Goal: Information Seeking & Learning: Learn about a topic

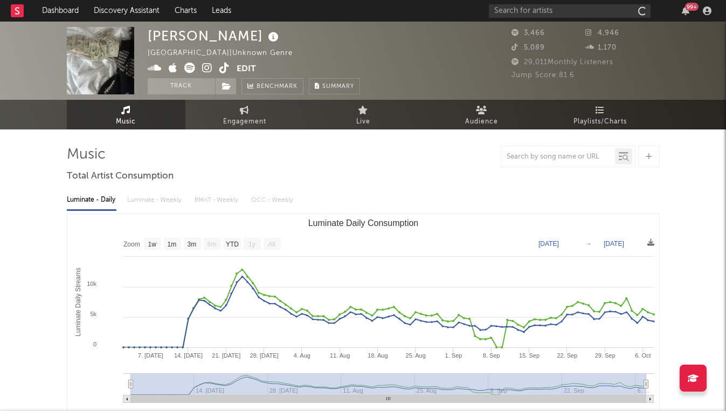
select select "1w"
click at [531, 19] on div "99 +" at bounding box center [602, 11] width 226 height 22
click at [514, 1] on div "99 +" at bounding box center [602, 11] width 226 height 22
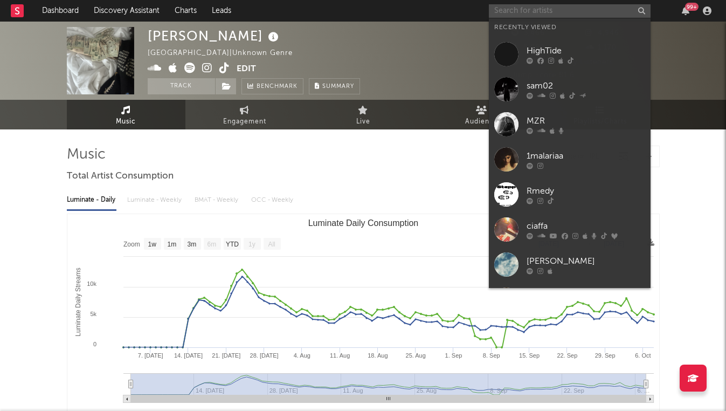
click at [516, 9] on input "text" at bounding box center [570, 10] width 162 height 13
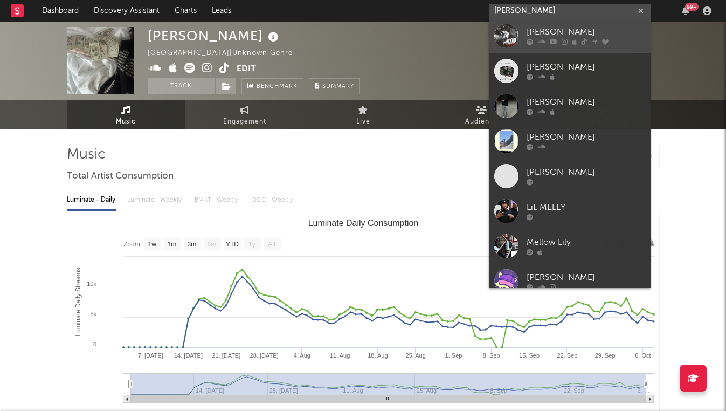
type input "[PERSON_NAME]"
click at [548, 39] on div at bounding box center [586, 42] width 119 height 6
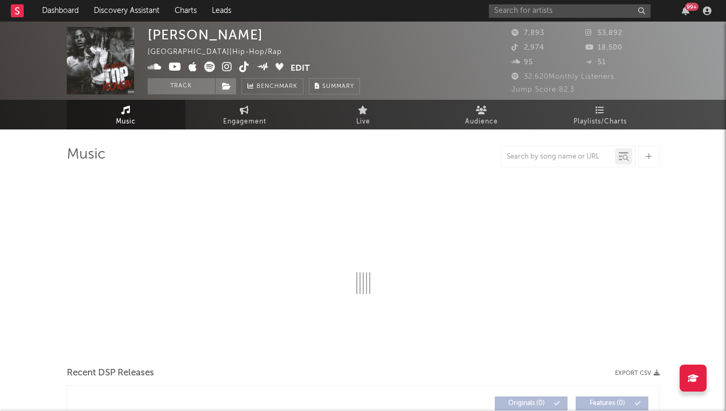
select select "6m"
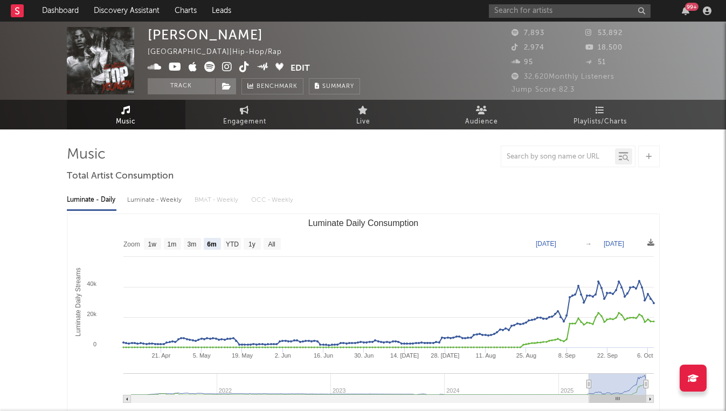
click at [137, 199] on div "Luminate - Weekly" at bounding box center [155, 200] width 57 height 18
select select "6m"
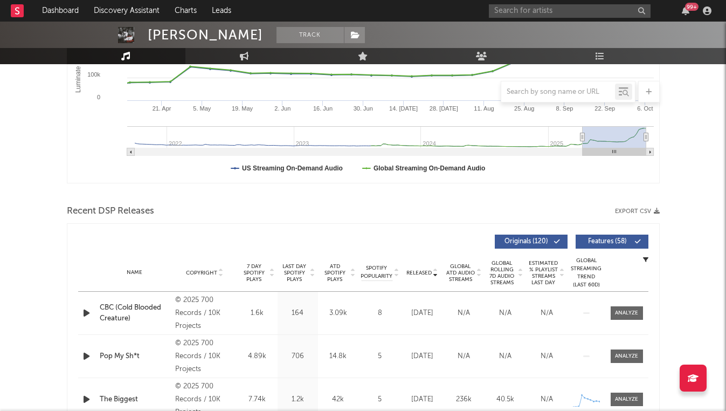
scroll to position [259, 0]
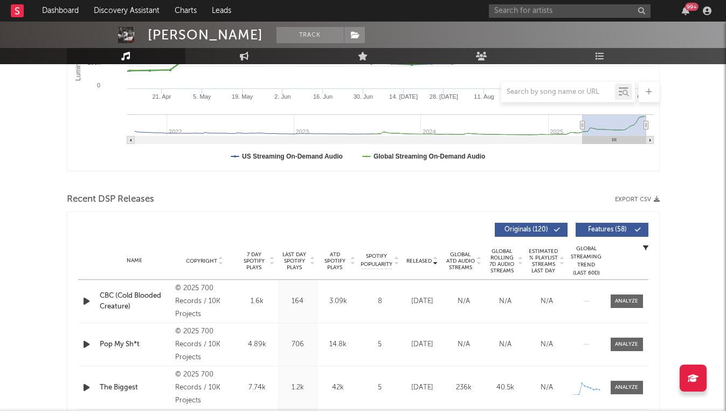
click at [358, 300] on div "ATD Spotify Plays 3.09k" at bounding box center [338, 301] width 40 height 11
click at [622, 300] on div at bounding box center [626, 301] width 23 height 8
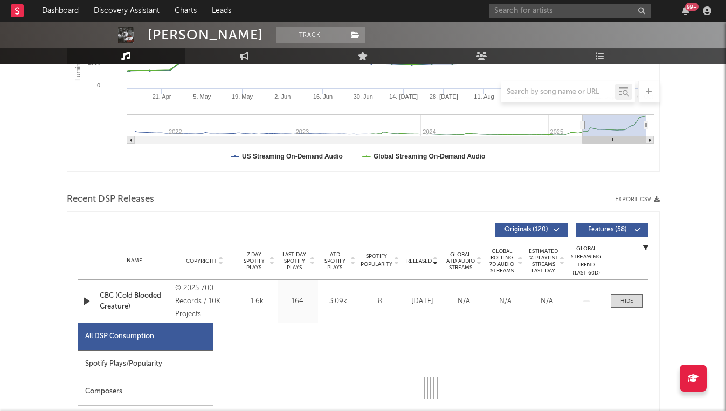
select select "1w"
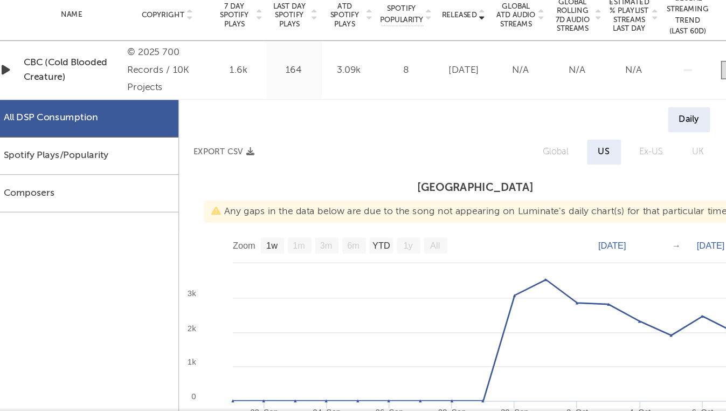
scroll to position [398, 0]
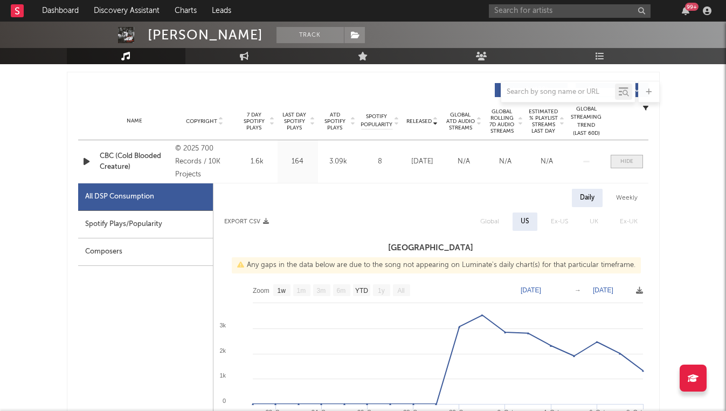
click at [616, 163] on span at bounding box center [627, 161] width 32 height 13
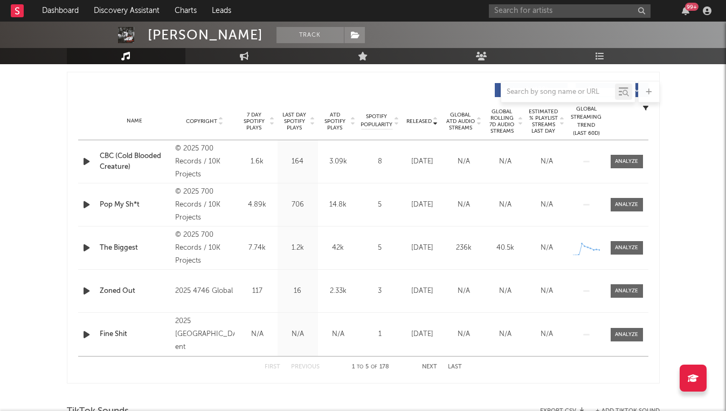
click at [430, 368] on button "Next" at bounding box center [429, 367] width 15 height 6
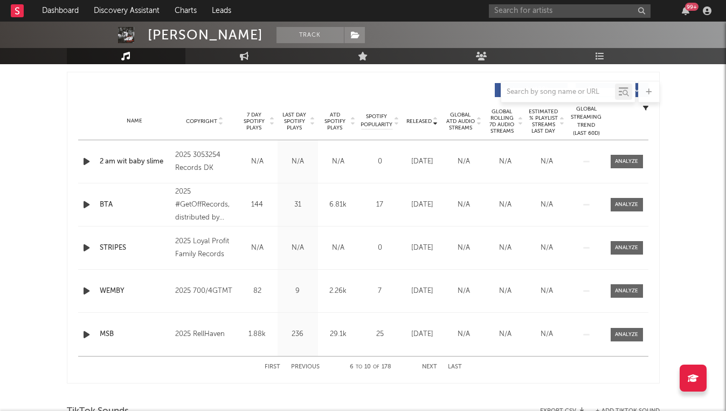
click at [430, 368] on button "Next" at bounding box center [429, 367] width 15 height 6
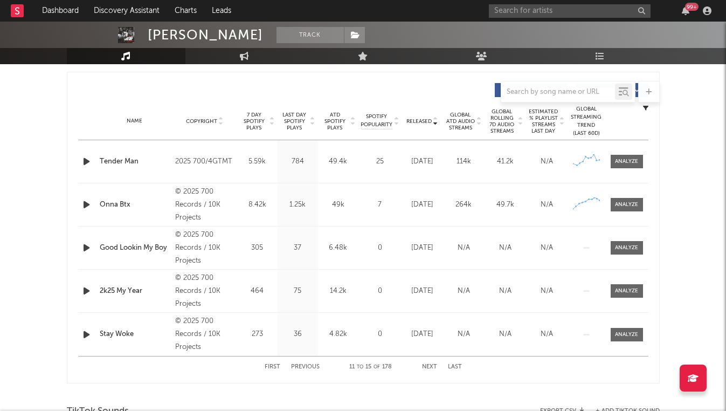
click at [430, 368] on button "Next" at bounding box center [429, 367] width 15 height 6
click at [306, 367] on button "Previous" at bounding box center [305, 367] width 29 height 6
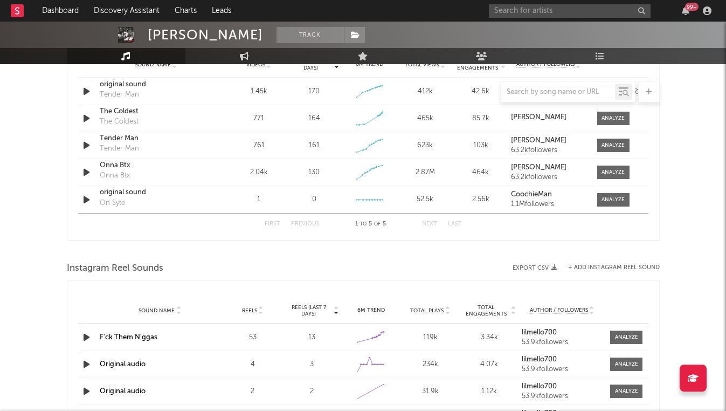
scroll to position [900, 0]
